Goal: Information Seeking & Learning: Find specific fact

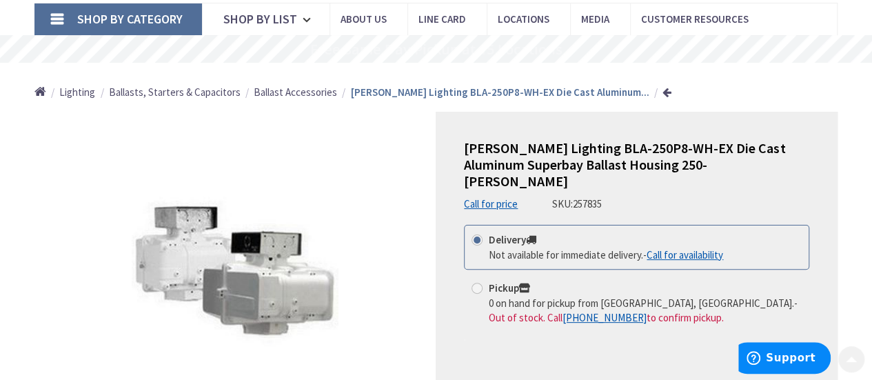
scroll to position [92, 0]
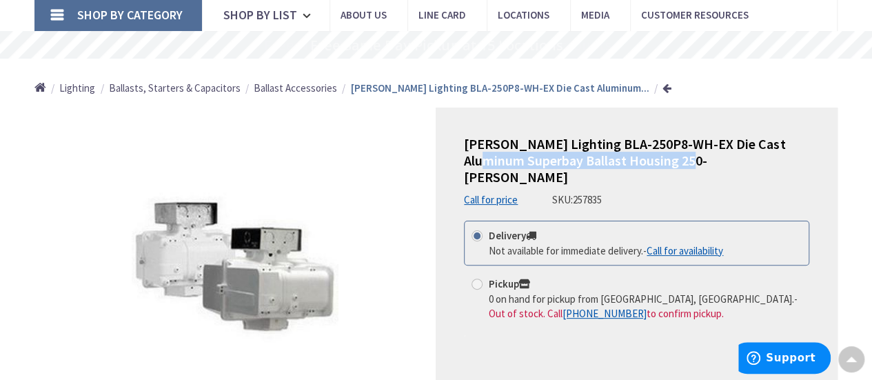
drag, startPoint x: 465, startPoint y: 156, endPoint x: 670, endPoint y: 161, distance: 204.7
click at [670, 161] on span "[PERSON_NAME] Lighting BLA-250P8-WH-EX Die Cast Aluminum Superbay Ballast Housi…" at bounding box center [624, 160] width 321 height 50
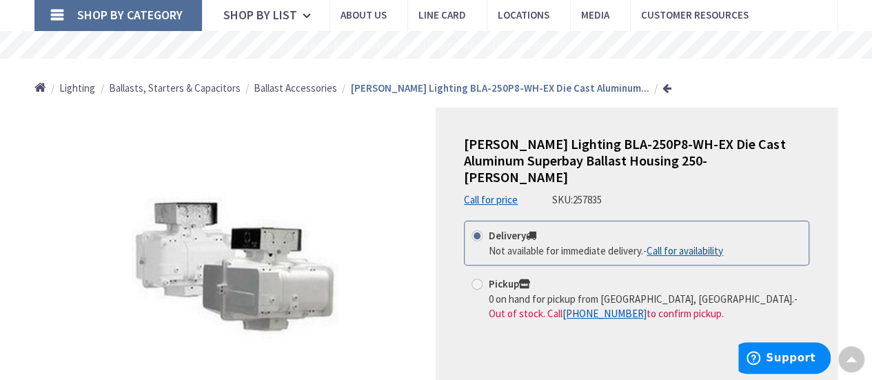
click at [710, 158] on h1 "[PERSON_NAME] Lighting BLA-250P8-WH-EX Die Cast Aluminum Superbay Ballast Housi…" at bounding box center [636, 161] width 345 height 50
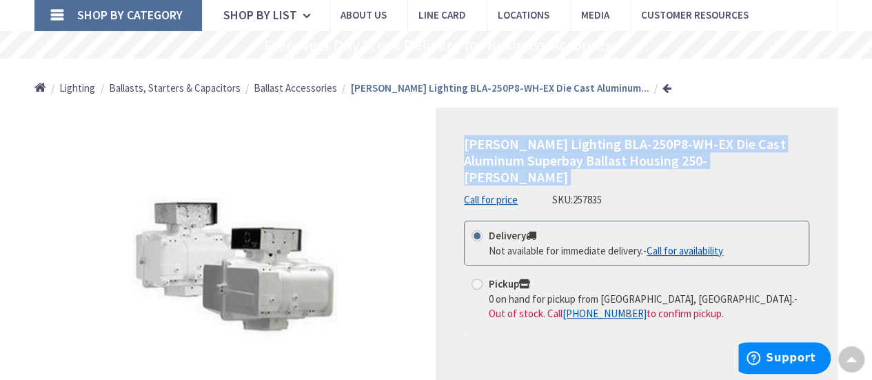
click at [710, 158] on h1 "[PERSON_NAME] Lighting BLA-250P8-WH-EX Die Cast Aluminum Superbay Ballast Housi…" at bounding box center [636, 161] width 345 height 50
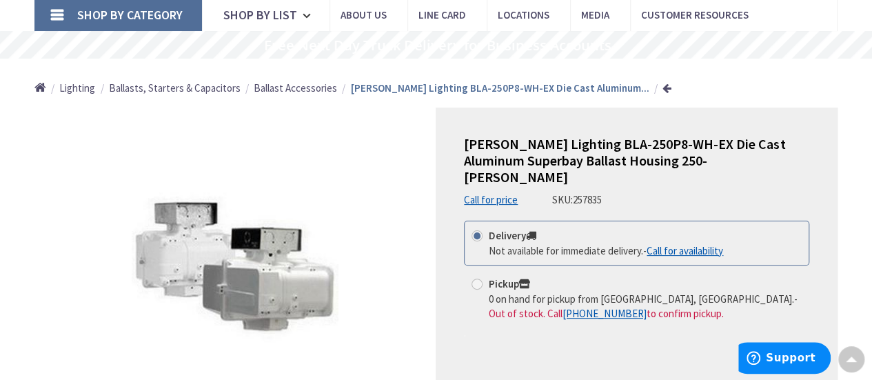
click at [710, 158] on h1 "[PERSON_NAME] Lighting BLA-250P8-WH-EX Die Cast Aluminum Superbay Ballast Housi…" at bounding box center [636, 161] width 345 height 50
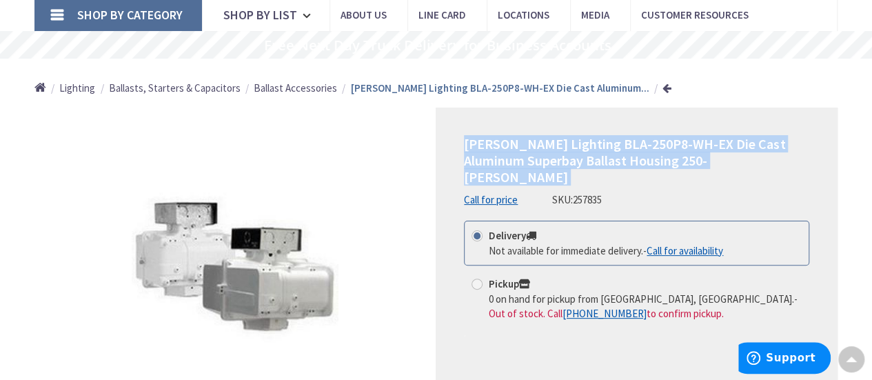
click at [710, 158] on h1 "[PERSON_NAME] Lighting BLA-250P8-WH-EX Die Cast Aluminum Superbay Ballast Housi…" at bounding box center [636, 161] width 345 height 50
click at [457, 179] on div "[PERSON_NAME] Lighting BLA-250P8-WH-EX Die Cast Aluminum Superbay Ballast Housi…" at bounding box center [636, 276] width 402 height 339
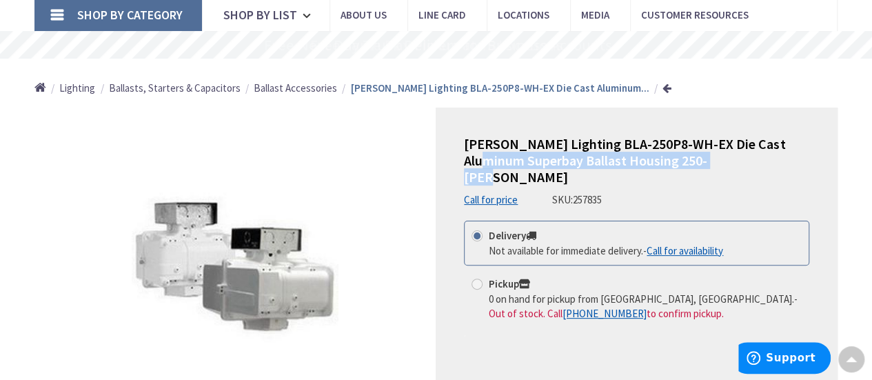
drag, startPoint x: 460, startPoint y: 158, endPoint x: 717, endPoint y: 161, distance: 256.3
click at [717, 161] on div "[PERSON_NAME] Lighting BLA-250P8-WH-EX Die Cast Aluminum Superbay Ballast Housi…" at bounding box center [636, 276] width 402 height 339
copy span "Superbay Ballast Housing 250-[PERSON_NAME]"
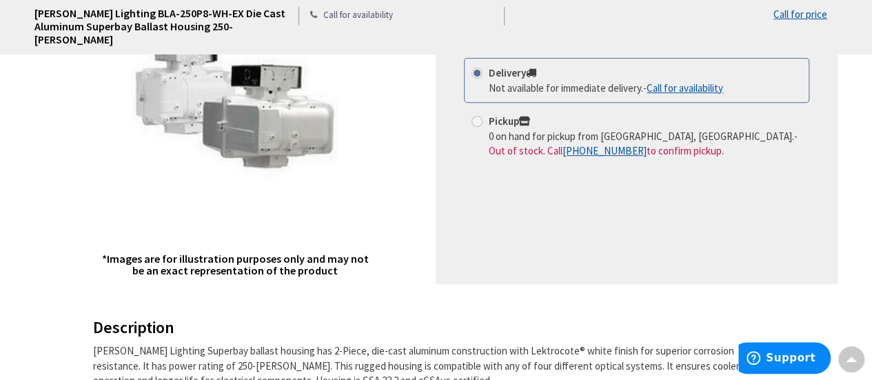
scroll to position [161, 0]
